Goal: Task Accomplishment & Management: Use online tool/utility

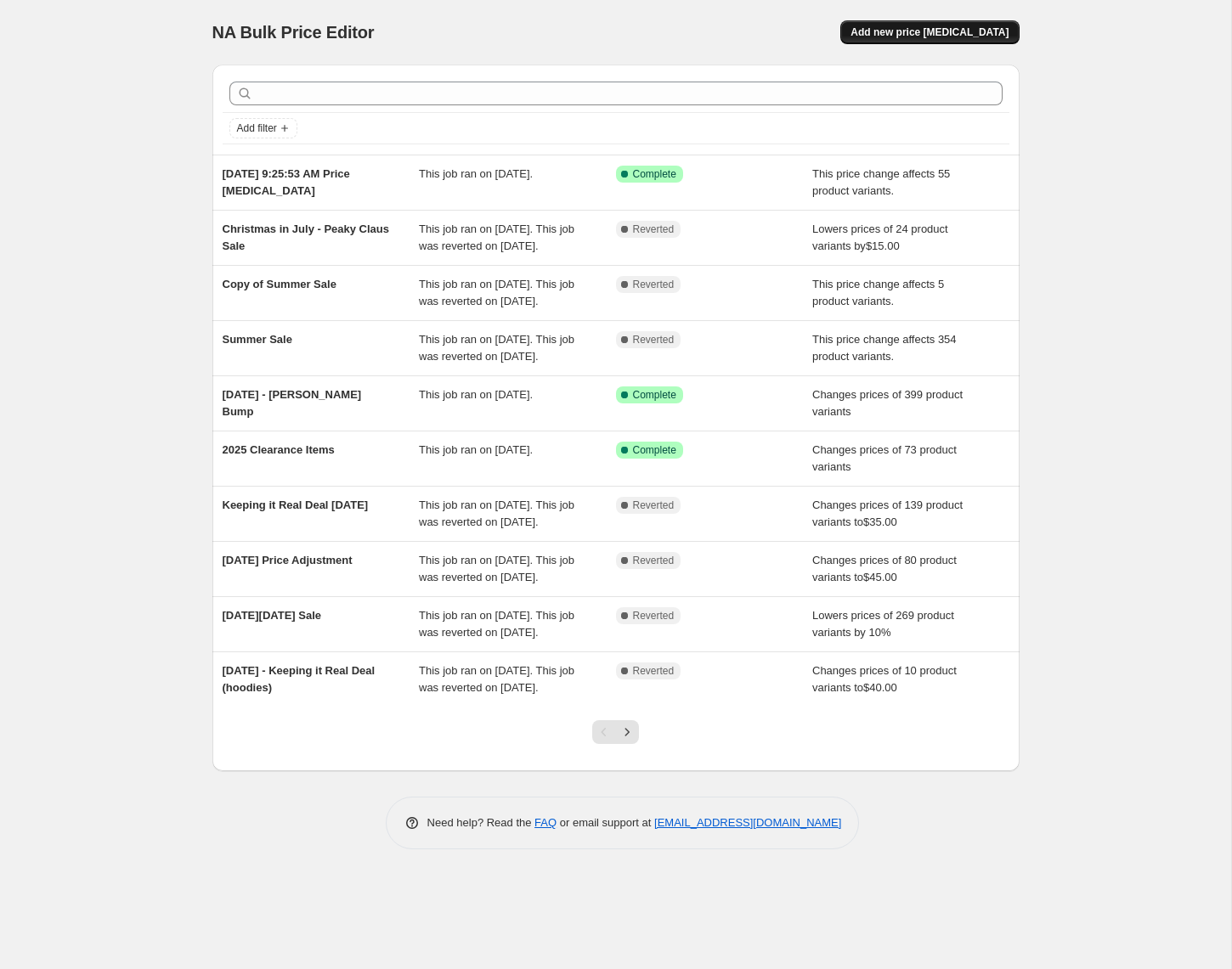
click at [968, 31] on span "Add new price [MEDICAL_DATA]" at bounding box center [930, 32] width 158 height 13
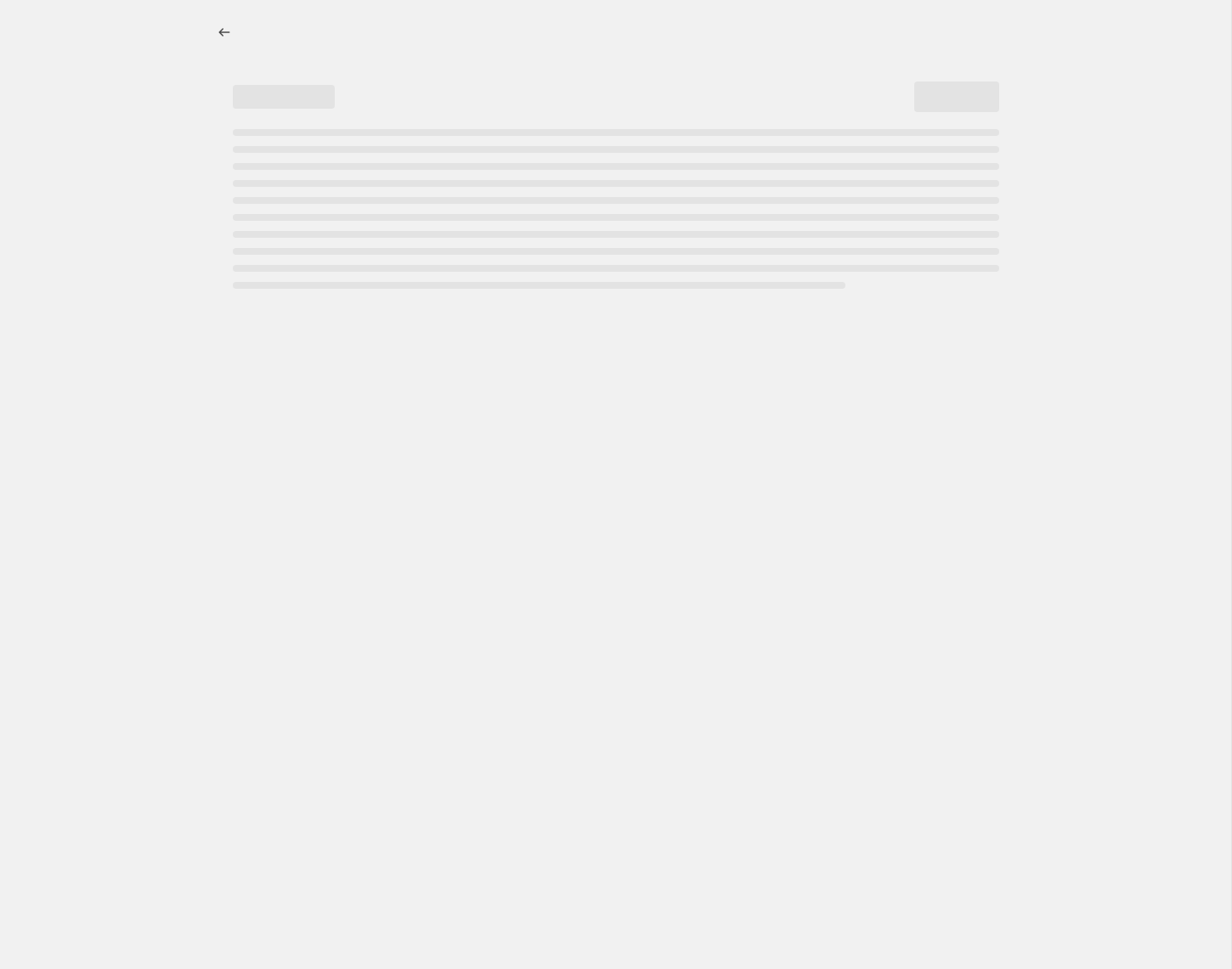
select select "percentage"
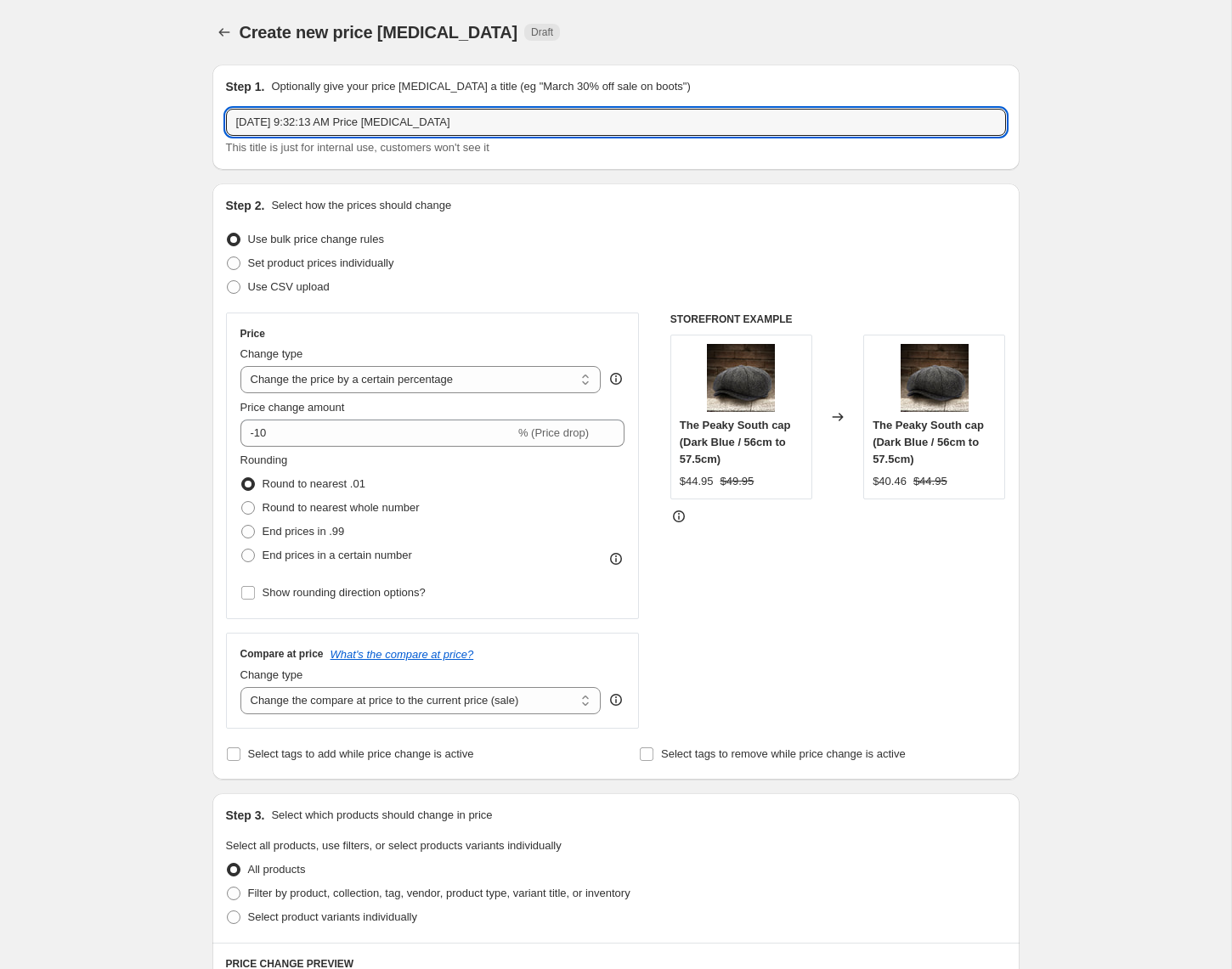
drag, startPoint x: 505, startPoint y: 123, endPoint x: 144, endPoint y: 100, distance: 361.7
click at [144, 100] on div "Create new price [MEDICAL_DATA]. This page is ready Create new price [MEDICAL_D…" at bounding box center [616, 852] width 1231 height 1704
type input "Keeping it Real Deal - 2025"
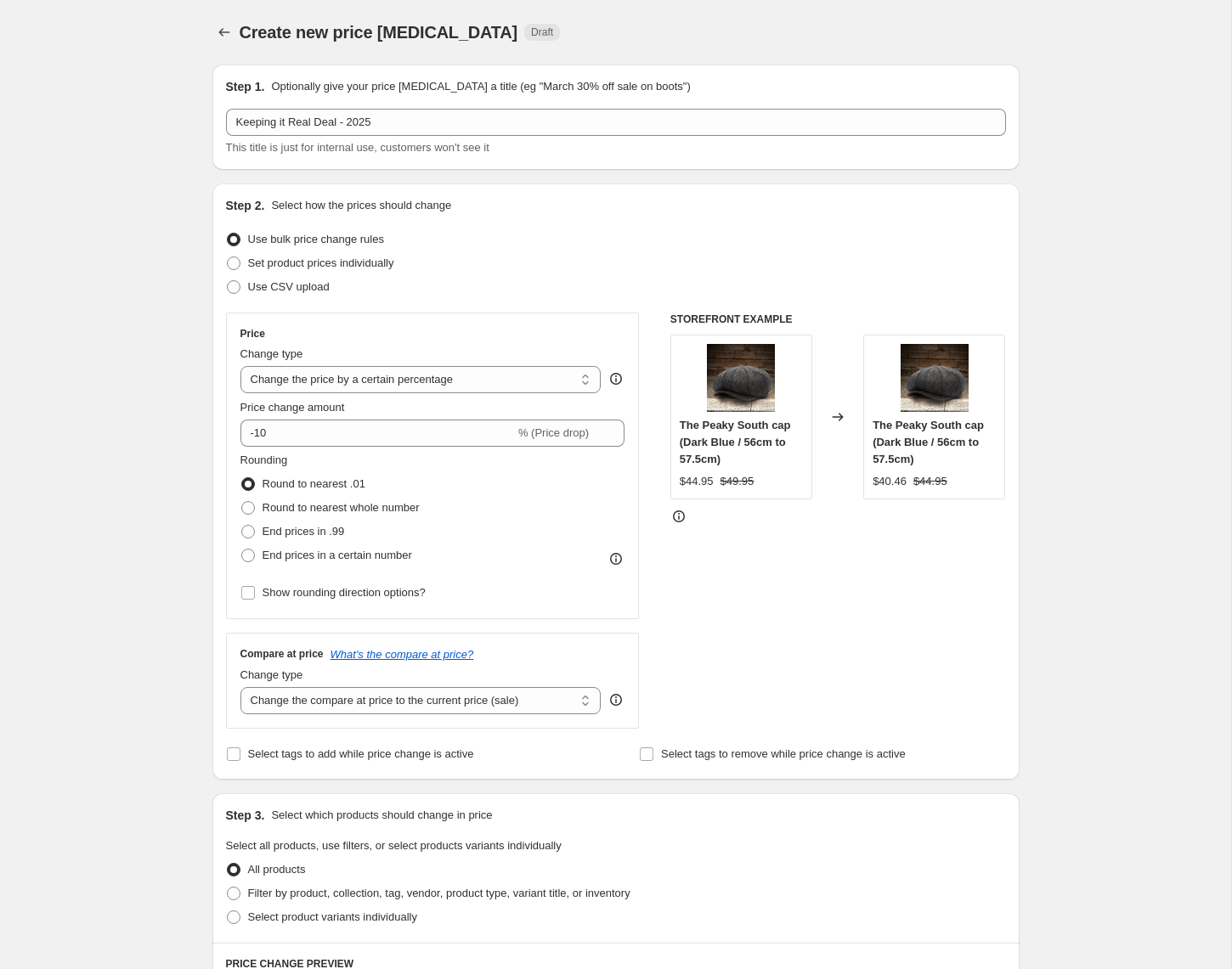
click at [85, 212] on div "Create new price [MEDICAL_DATA]. This page is ready Create new price [MEDICAL_D…" at bounding box center [616, 852] width 1231 height 1704
click at [333, 384] on select "Change the price to a certain amount Change the price by a certain amount Chang…" at bounding box center [421, 380] width 361 height 28
click at [380, 262] on span "Set product prices individually" at bounding box center [321, 262] width 146 height 12
click at [228, 257] on input "Set product prices individually" at bounding box center [227, 256] width 1 height 1
radio input "true"
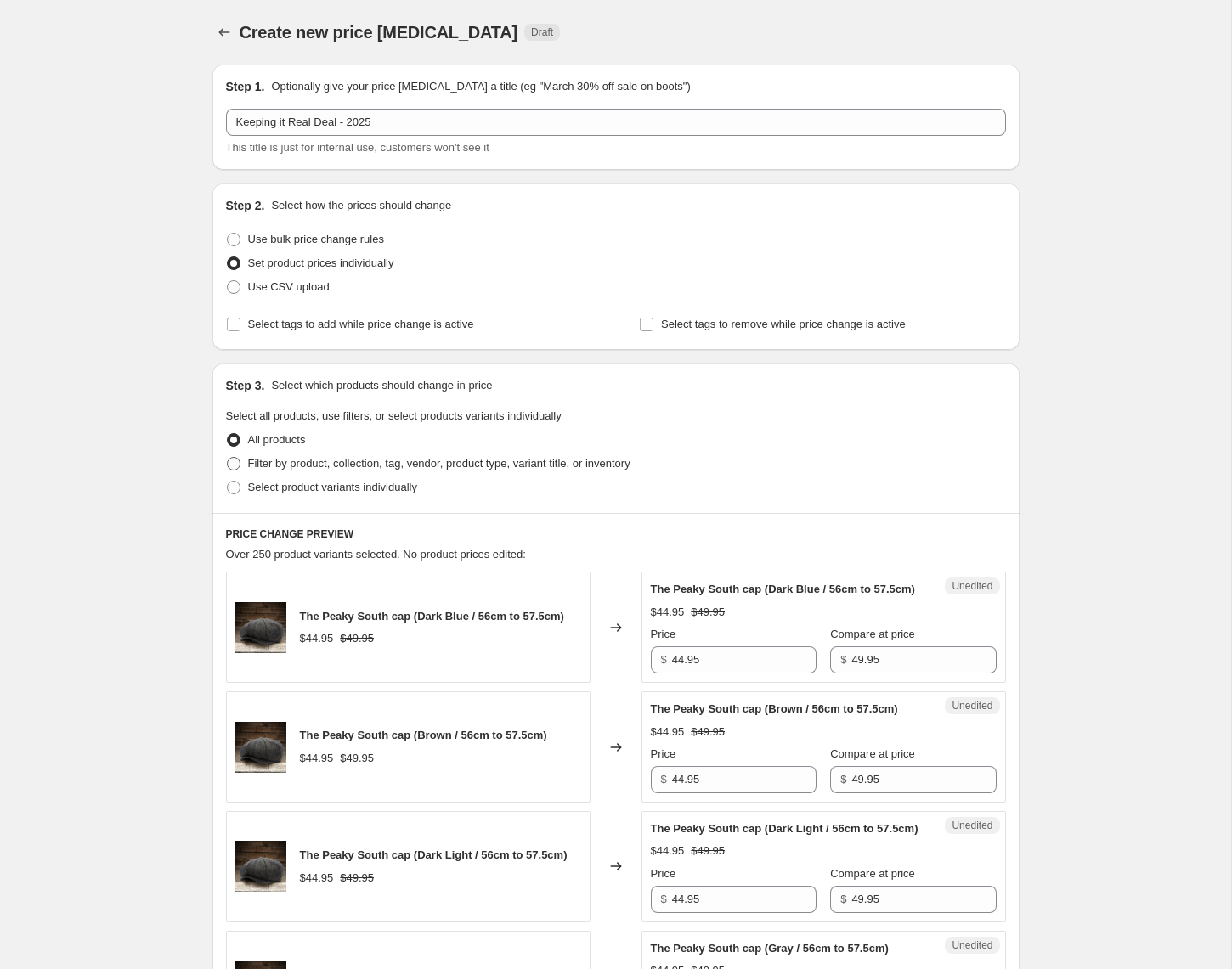
click at [334, 461] on span "Filter by product, collection, tag, vendor, product type, variant title, or inv…" at bounding box center [439, 464] width 382 height 12
click at [228, 458] on input "Filter by product, collection, tag, vendor, product type, variant title, or inv…" at bounding box center [227, 457] width 1 height 1
radio input "true"
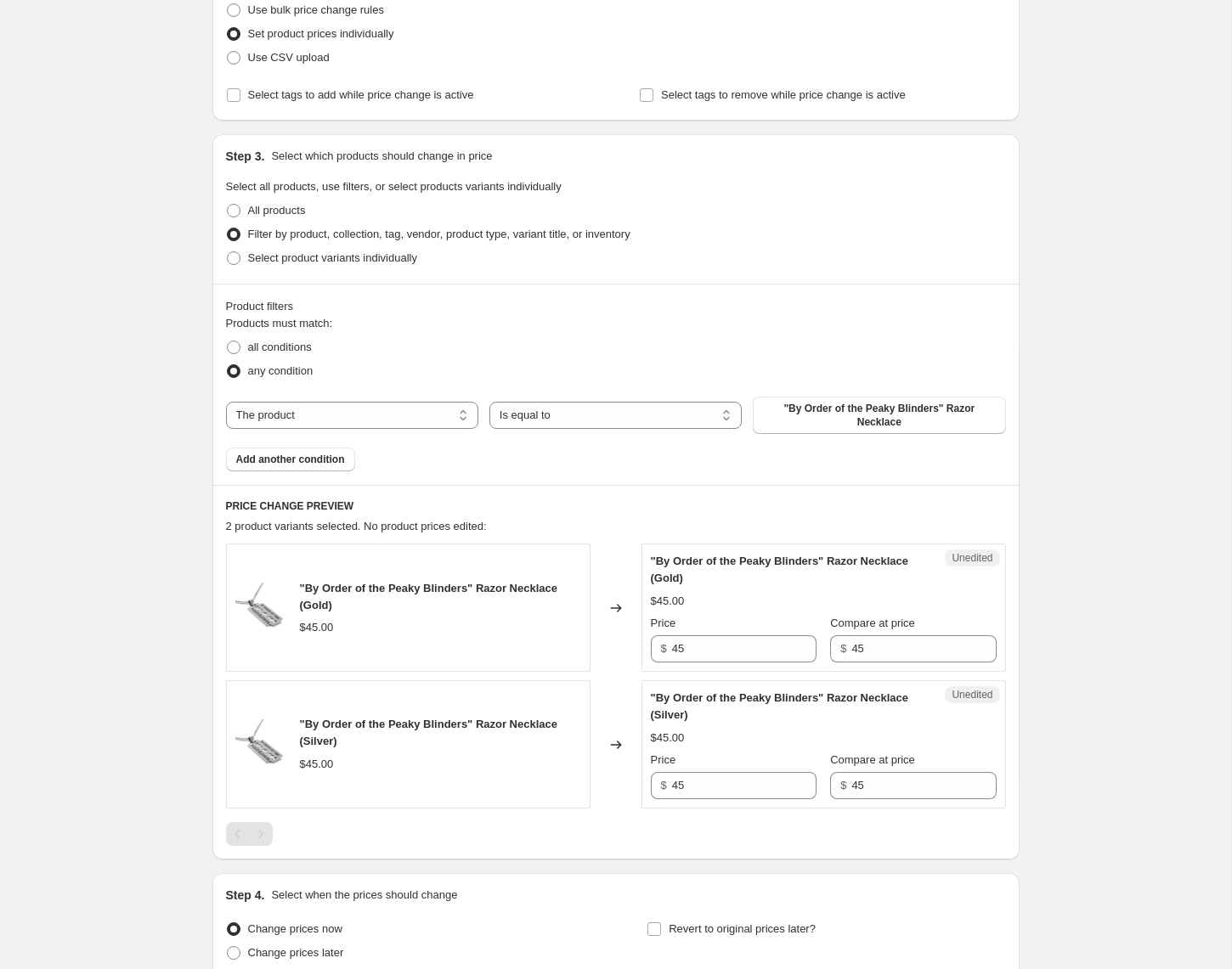
scroll to position [232, 0]
click at [848, 423] on span ""By Order of the Peaky Blinders" Razor Necklace" at bounding box center [878, 413] width 232 height 28
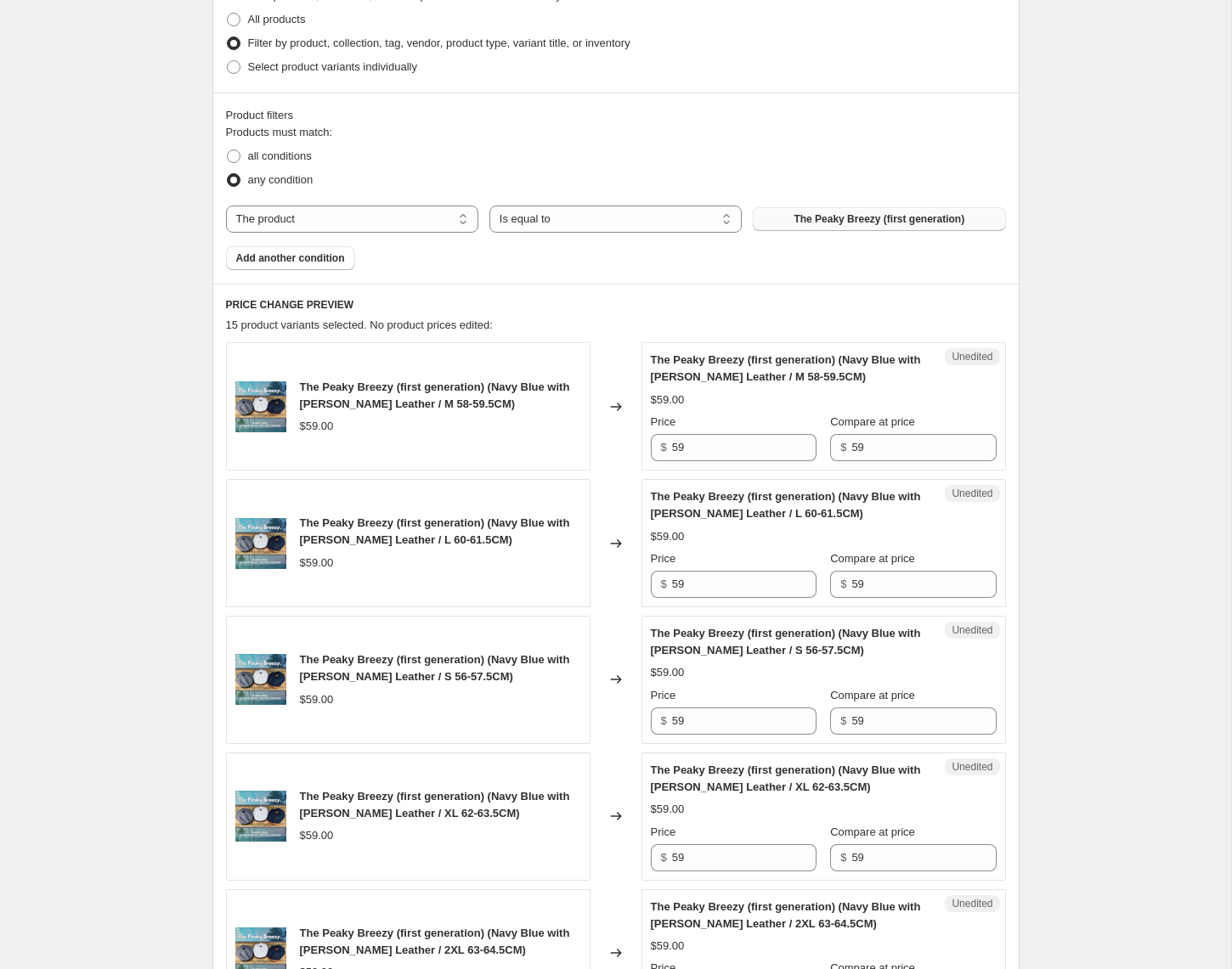
scroll to position [178, 0]
